Goal: Check status

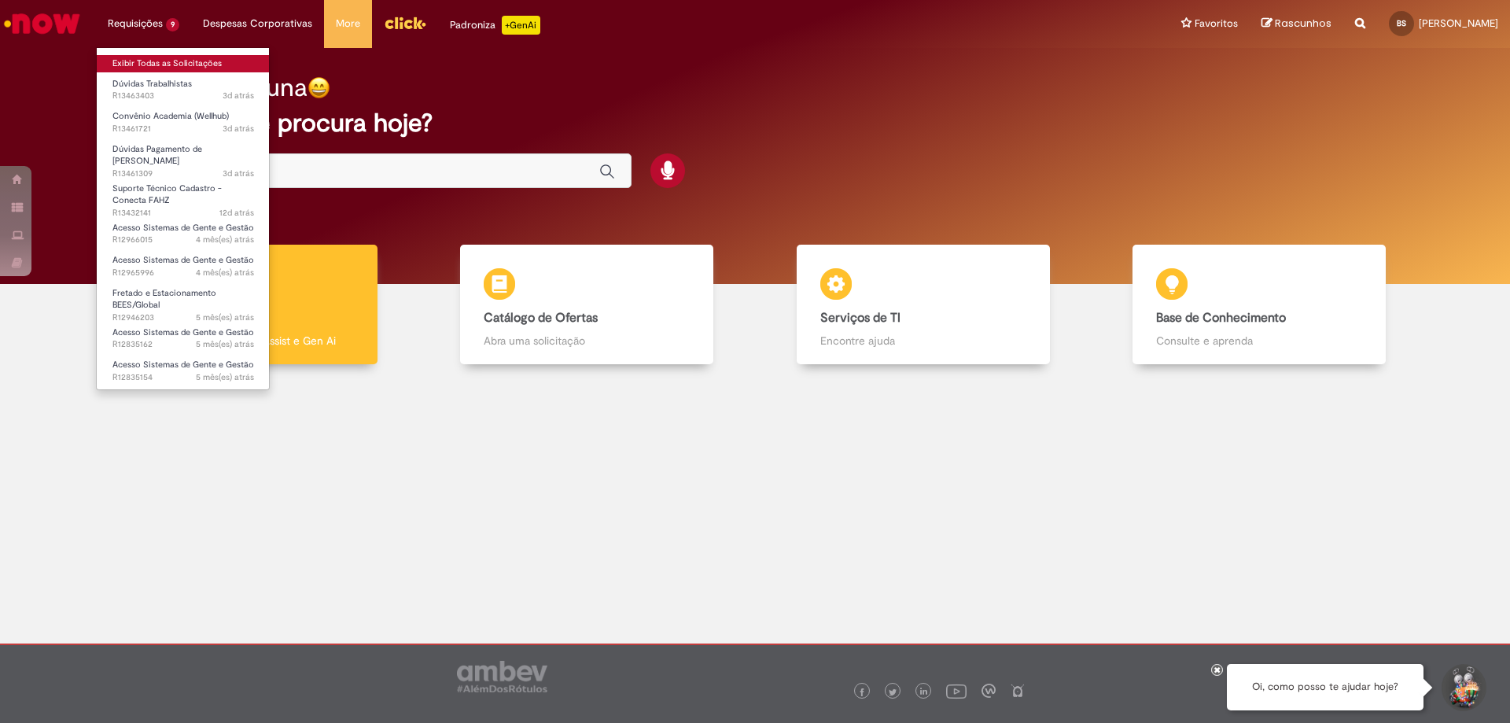
click at [174, 60] on link "Exibir Todas as Solicitações" at bounding box center [183, 63] width 173 height 17
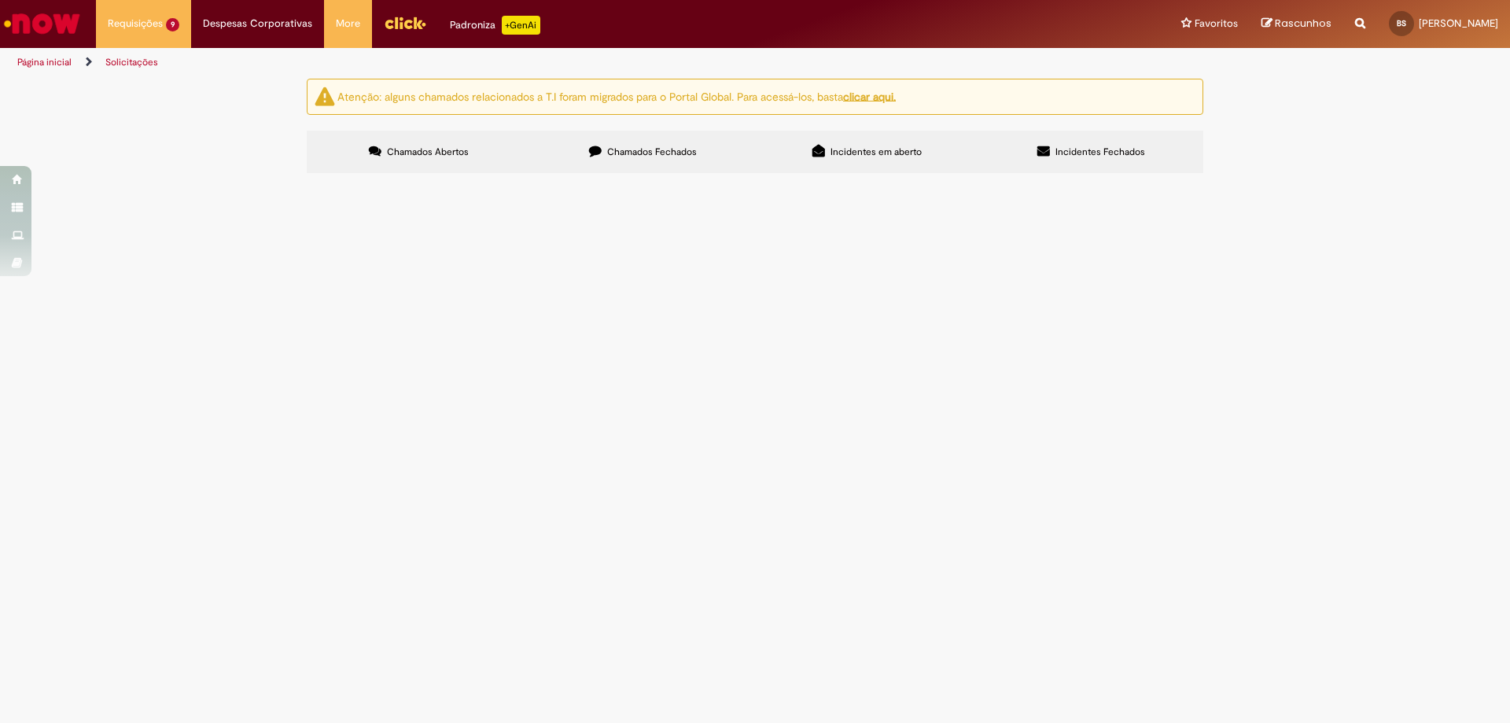
click at [0, 0] on span "Bom dia, o Maykon nos informou que nos meses de junho, julho e agosto ele receb…" at bounding box center [0, 0] width 0 height 0
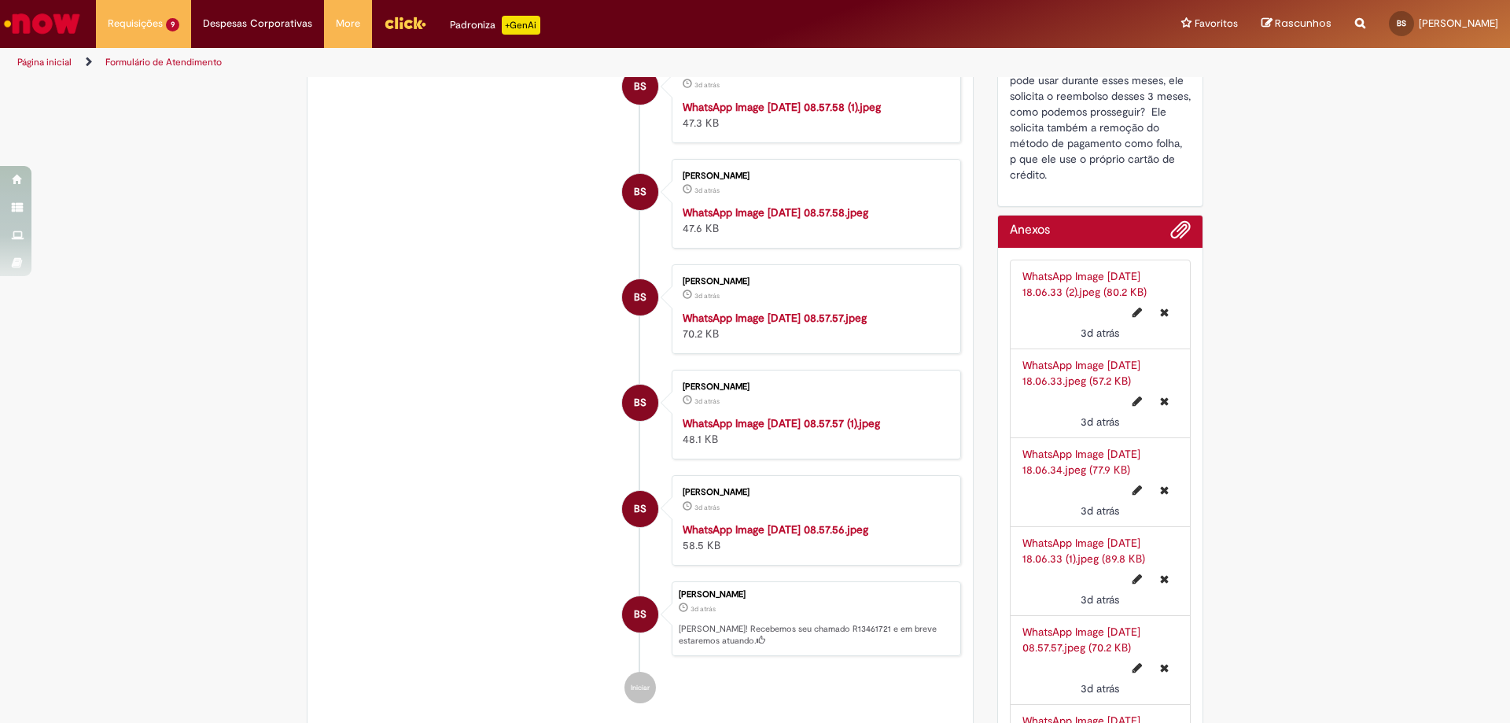
scroll to position [393, 0]
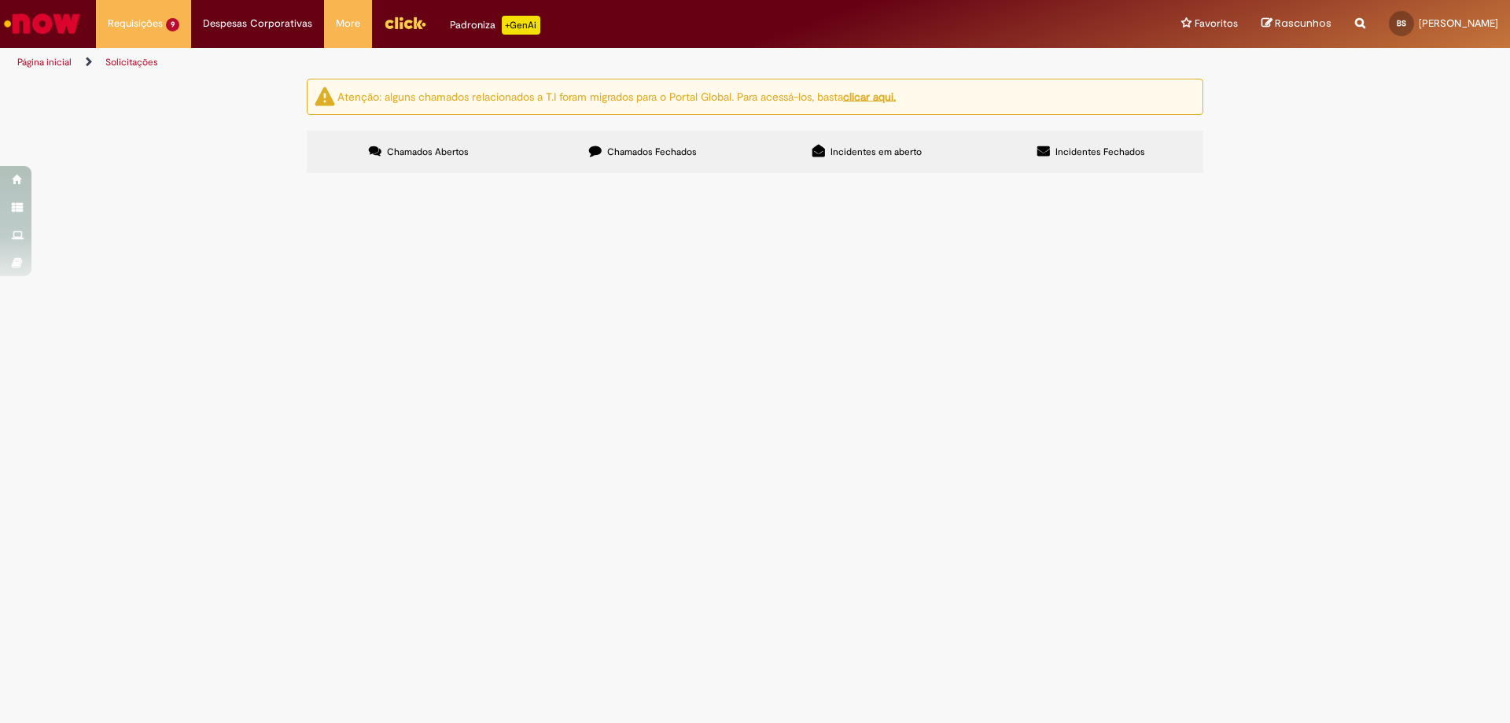
click at [0, 0] on span "Boa tarde, nós temos no CDD campinas um conferente que tem histórico de desapar…" at bounding box center [0, 0] width 0 height 0
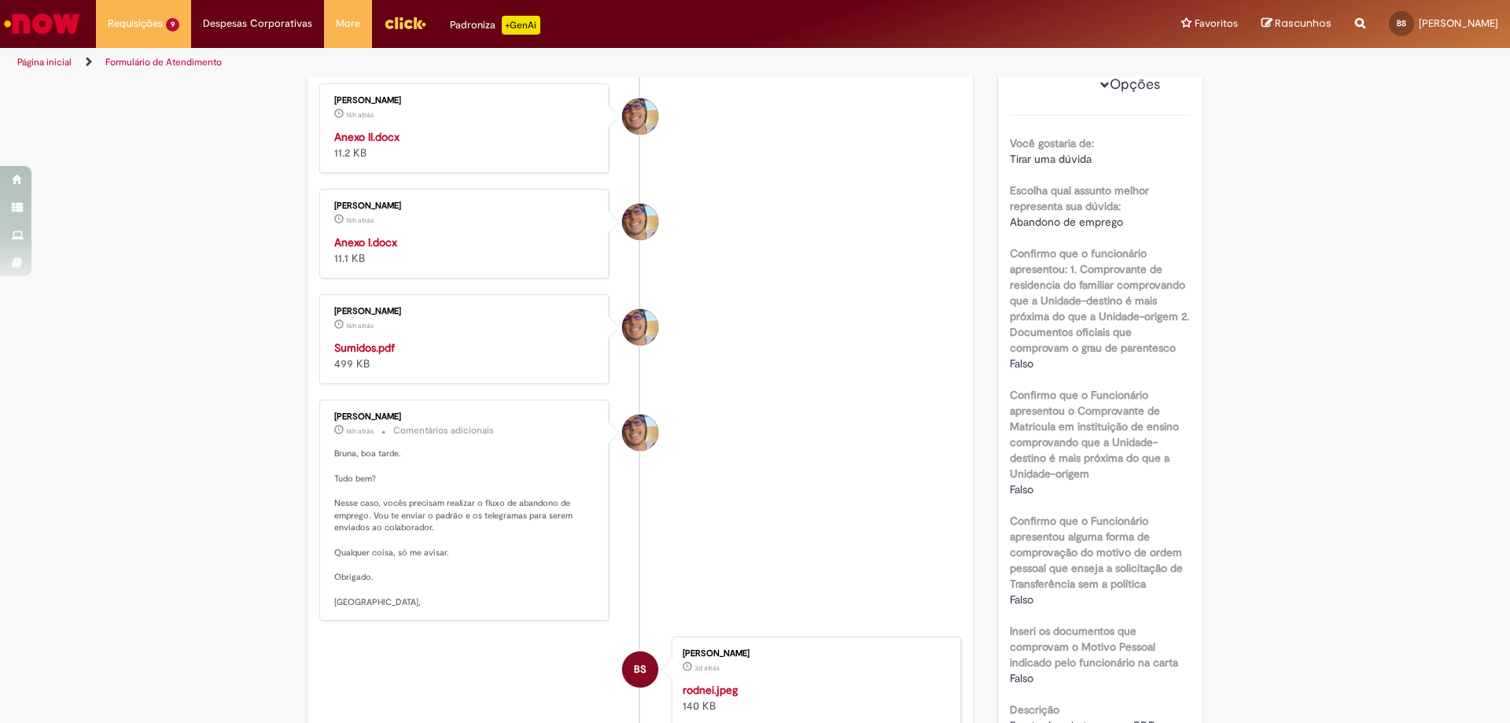
scroll to position [236, 0]
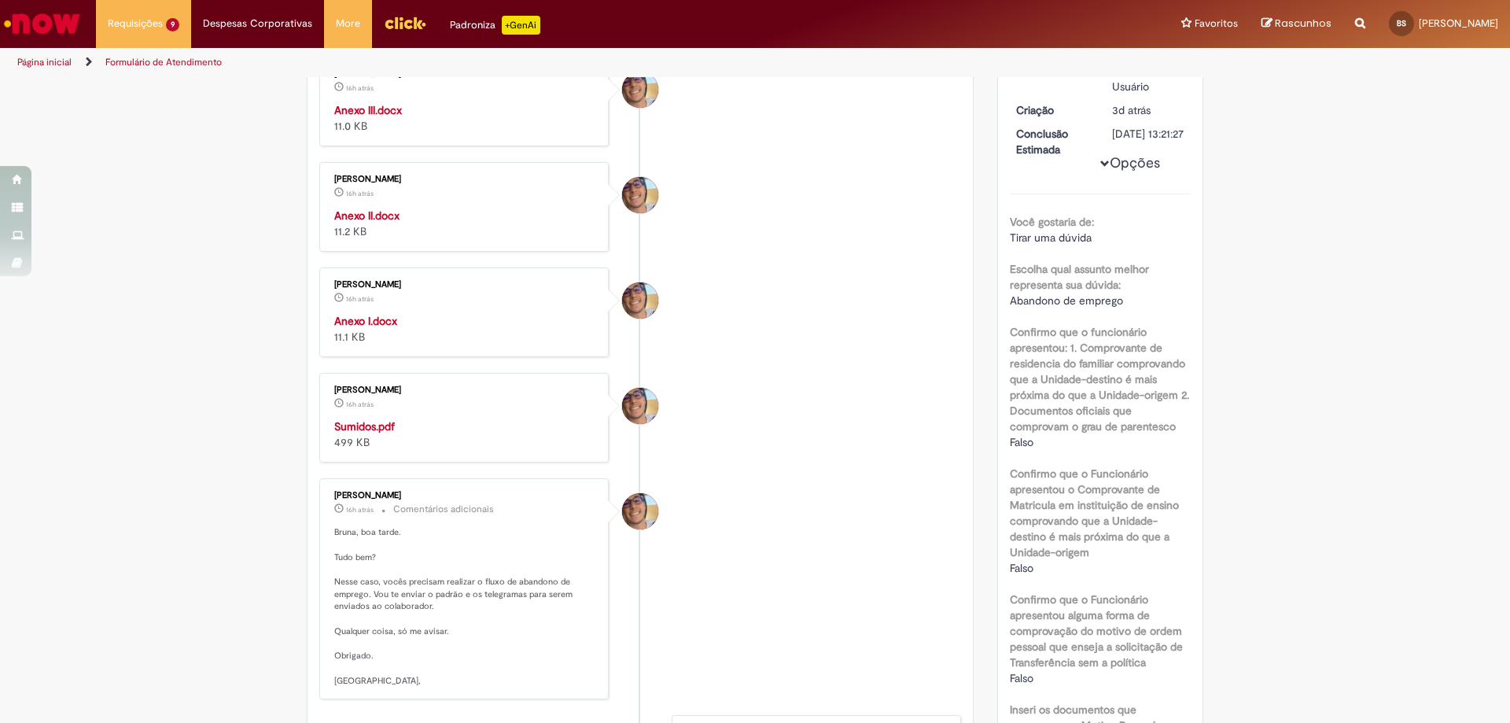
click at [352, 430] on strong "Sumidos.pdf" at bounding box center [364, 426] width 61 height 14
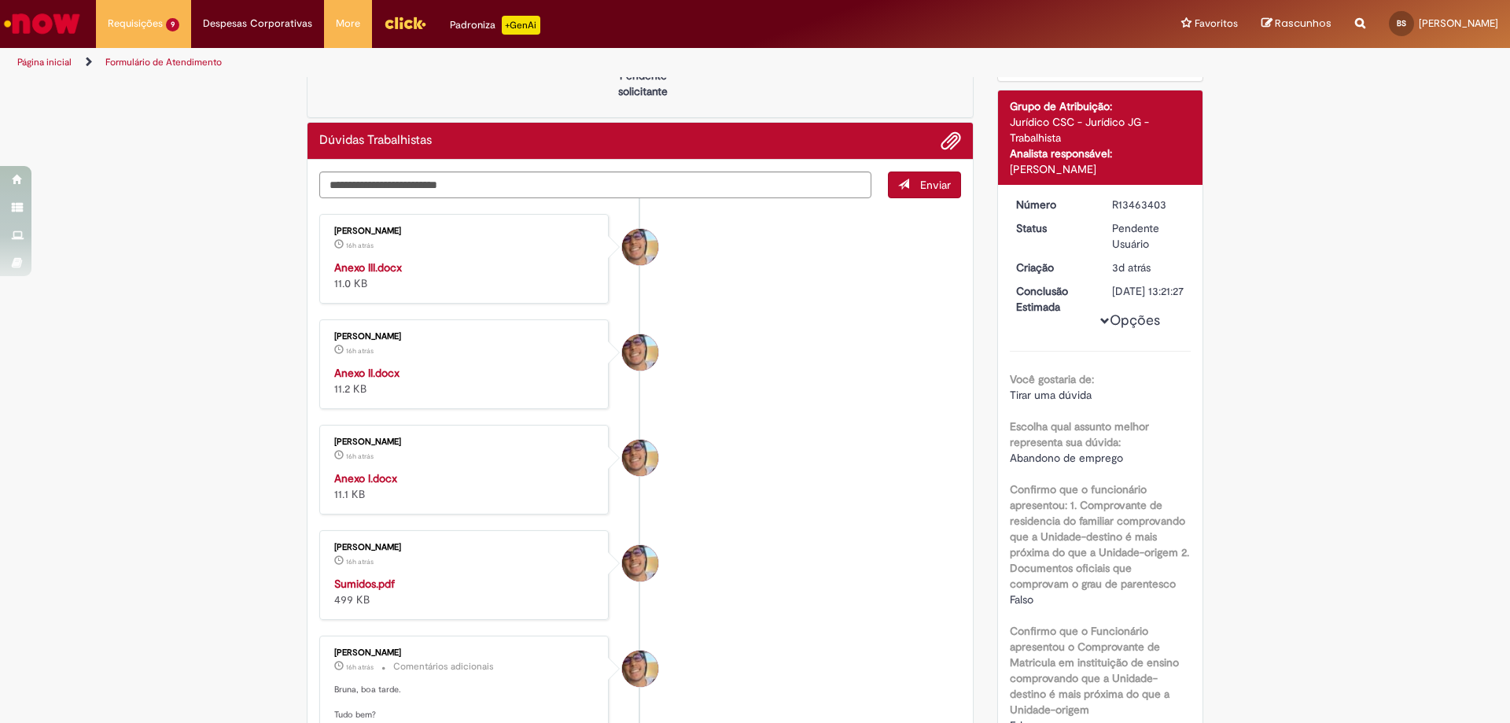
click at [379, 473] on strong "Anexo I.docx" at bounding box center [365, 478] width 63 height 14
click at [357, 366] on strong "Anexo II.docx" at bounding box center [366, 373] width 65 height 14
click at [378, 260] on strong "Anexo III.docx" at bounding box center [368, 267] width 68 height 14
